Goal: Navigation & Orientation: Find specific page/section

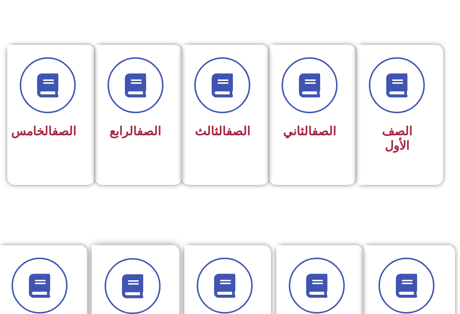
scroll to position [193, 0]
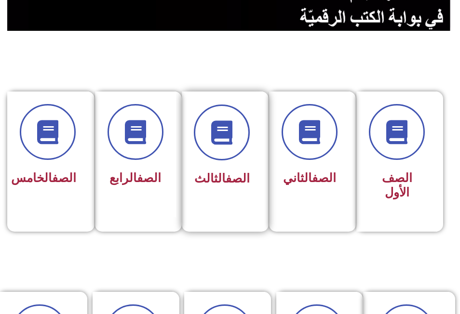
click at [237, 172] on link "الصف" at bounding box center [238, 179] width 24 height 14
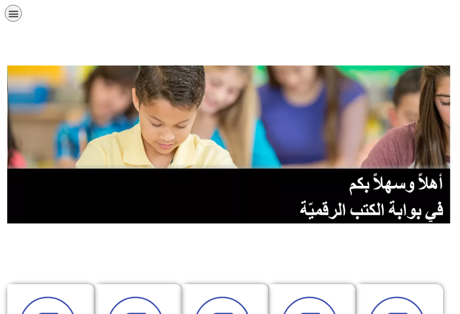
scroll to position [145, 0]
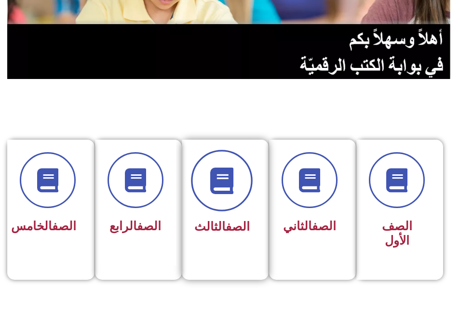
click at [230, 191] on icon at bounding box center [222, 180] width 27 height 27
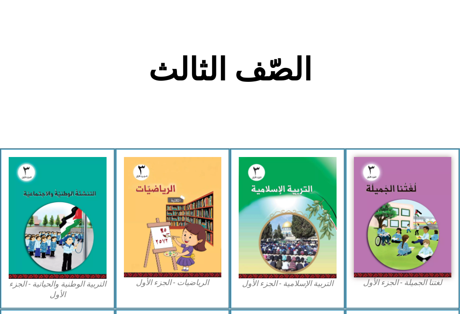
scroll to position [193, 0]
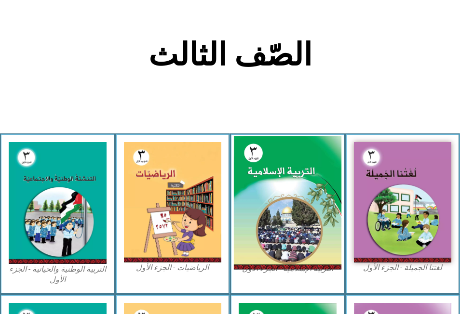
click at [266, 188] on img at bounding box center [288, 203] width 108 height 134
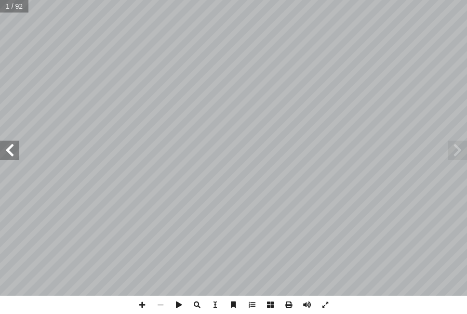
click at [12, 148] on span at bounding box center [9, 150] width 19 height 19
click at [11, 148] on span at bounding box center [9, 150] width 19 height 19
click at [163, 306] on span at bounding box center [160, 305] width 18 height 18
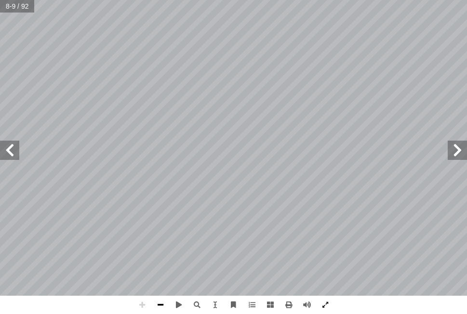
click at [159, 304] on span at bounding box center [160, 305] width 18 height 18
